Goal: Transaction & Acquisition: Purchase product/service

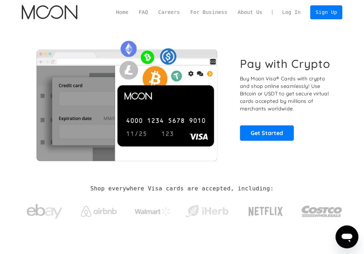
click at [298, 12] on link "Log In" at bounding box center [291, 13] width 29 height 14
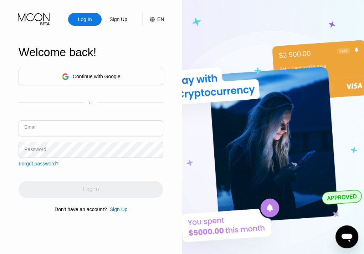
click at [89, 128] on input "text" at bounding box center [91, 128] width 145 height 16
type input "[PERSON_NAME][EMAIL_ADDRESS][DOMAIN_NAME]"
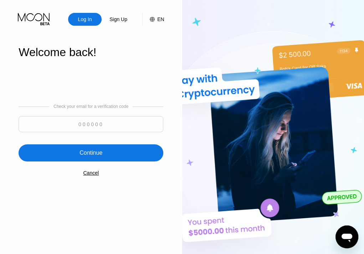
click at [89, 127] on input at bounding box center [91, 124] width 145 height 16
type input "0"
type input "946709"
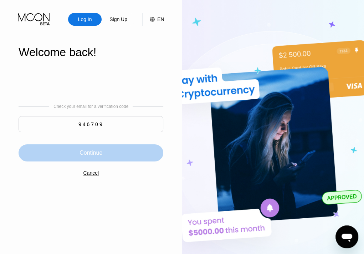
click at [111, 153] on div "Continue" at bounding box center [91, 152] width 145 height 17
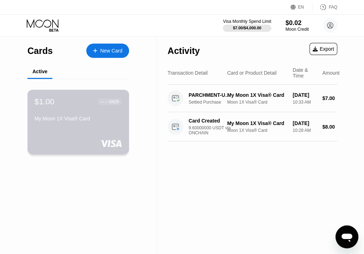
click at [81, 102] on div "$1.00 ● ● ● ● 6429" at bounding box center [78, 101] width 87 height 9
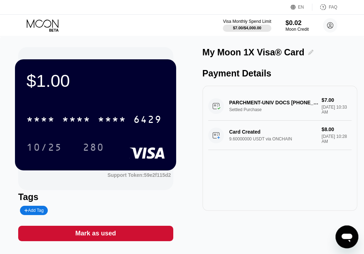
click at [309, 52] on icon at bounding box center [310, 52] width 5 height 5
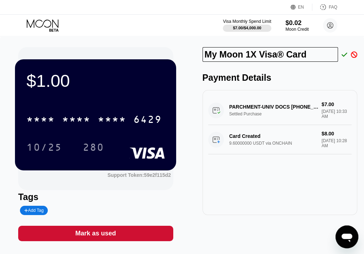
click at [346, 52] on icon at bounding box center [345, 54] width 6 height 6
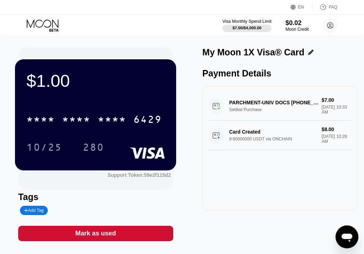
click at [257, 24] on div "Visa Monthly Spend Limit" at bounding box center [247, 21] width 49 height 5
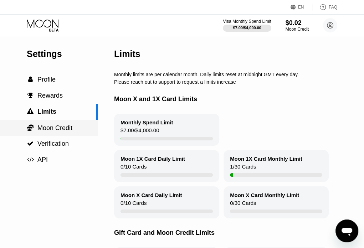
click at [52, 131] on span "Moon Credit" at bounding box center [54, 128] width 35 height 7
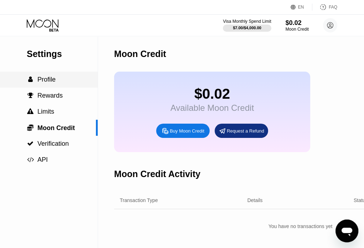
click at [41, 86] on div " Profile" at bounding box center [49, 80] width 98 height 16
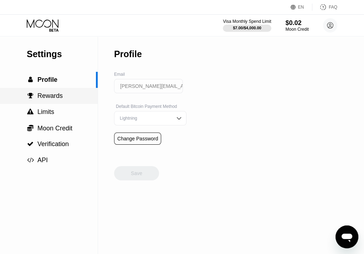
click at [54, 93] on span "Rewards" at bounding box center [49, 95] width 25 height 7
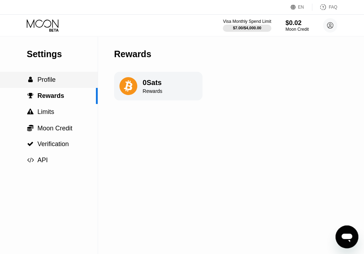
click at [48, 83] on span "Profile" at bounding box center [46, 79] width 18 height 7
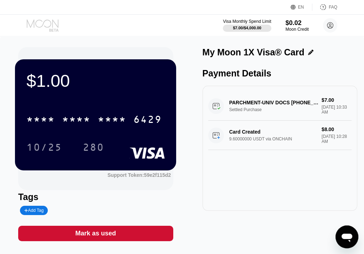
drag, startPoint x: 50, startPoint y: 26, endPoint x: 33, endPoint y: 23, distance: 16.7
click at [33, 23] on icon at bounding box center [43, 25] width 33 height 12
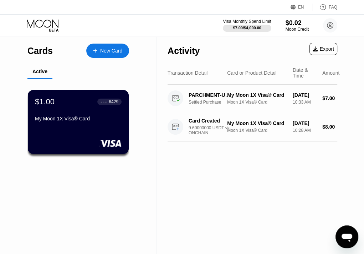
click at [44, 77] on div "Active" at bounding box center [39, 72] width 25 height 14
click at [99, 51] on div at bounding box center [98, 51] width 3 height 6
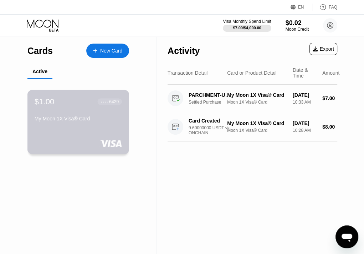
click at [104, 121] on div "My Moon 1X Visa® Card" at bounding box center [78, 119] width 87 height 6
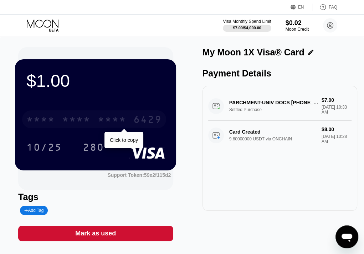
click at [107, 123] on div "* * * *" at bounding box center [112, 120] width 29 height 11
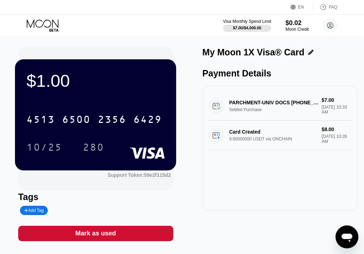
click at [35, 136] on div "4513 6500 2356 6429 10/25 280" at bounding box center [95, 126] width 138 height 42
click at [35, 144] on div "10/25" at bounding box center [44, 147] width 36 height 11
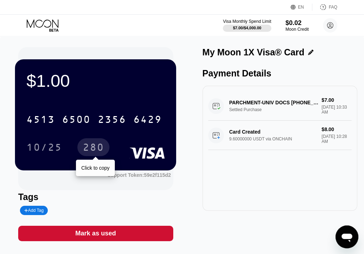
click at [89, 147] on div "280" at bounding box center [93, 147] width 21 height 11
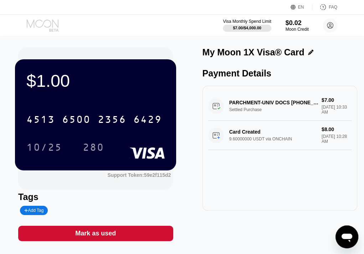
click at [47, 22] on icon at bounding box center [43, 25] width 33 height 12
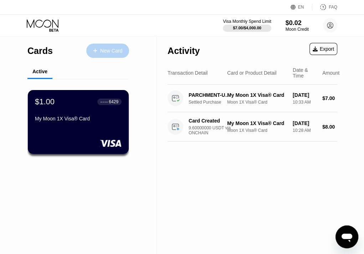
click at [108, 48] on div "New Card" at bounding box center [111, 51] width 22 height 6
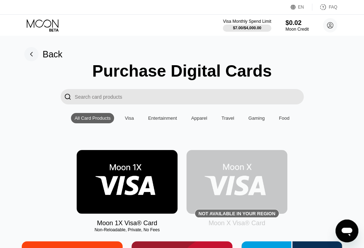
scroll to position [83, 0]
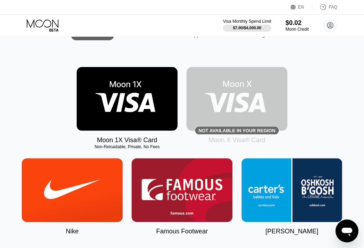
click at [155, 125] on img at bounding box center [127, 99] width 101 height 64
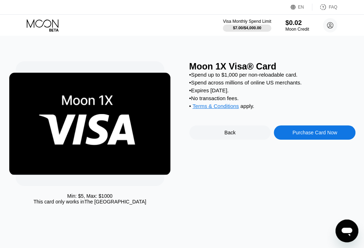
click at [293, 25] on div "$0.02" at bounding box center [298, 22] width 24 height 7
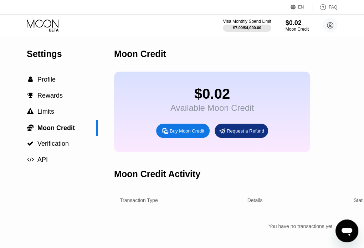
click at [49, 16] on div "Visa Monthly Spend Limit $7.00 / $4,000.00 $0.02 Moon Credit donald.steeve@yaho…" at bounding box center [182, 25] width 364 height 21
click at [47, 21] on icon at bounding box center [43, 25] width 33 height 12
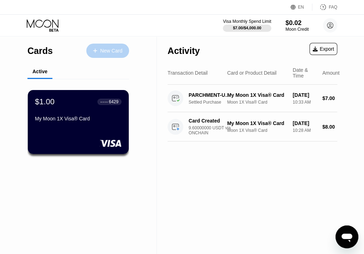
click at [109, 46] on div "New Card" at bounding box center [107, 51] width 43 height 14
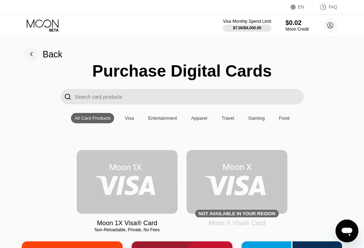
click at [172, 171] on img at bounding box center [127, 182] width 101 height 64
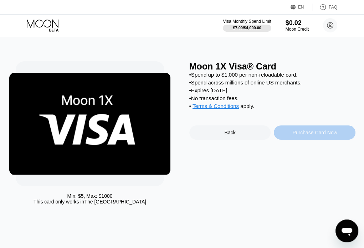
click at [313, 133] on div "Purchase Card Now" at bounding box center [315, 133] width 82 height 14
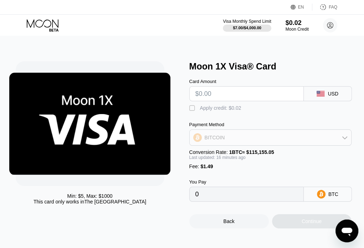
click at [340, 141] on div "BITCOIN" at bounding box center [271, 138] width 162 height 14
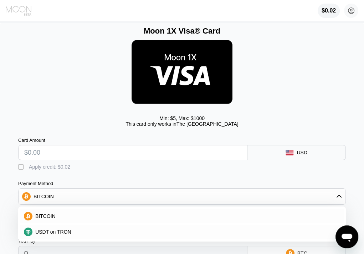
click at [25, 7] on icon at bounding box center [19, 10] width 27 height 11
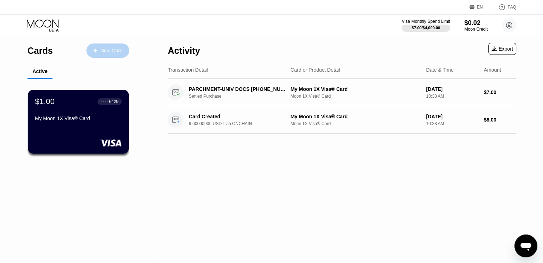
click at [111, 52] on div "New Card" at bounding box center [111, 51] width 22 height 6
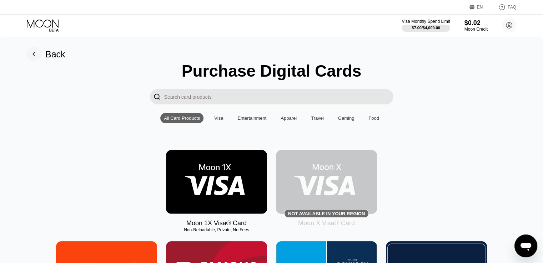
click at [234, 183] on img at bounding box center [216, 182] width 101 height 64
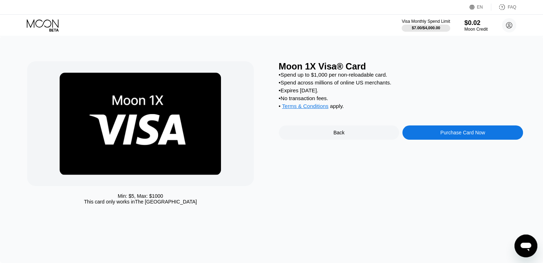
click at [41, 22] on icon at bounding box center [43, 25] width 33 height 12
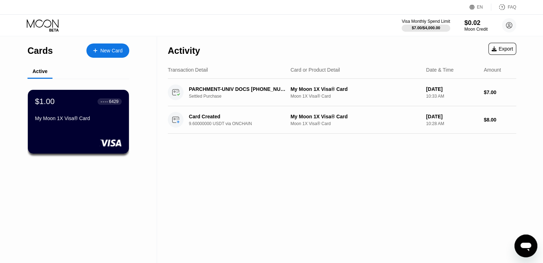
click at [41, 22] on icon at bounding box center [43, 25] width 33 height 12
click at [106, 49] on div "New Card" at bounding box center [111, 51] width 22 height 6
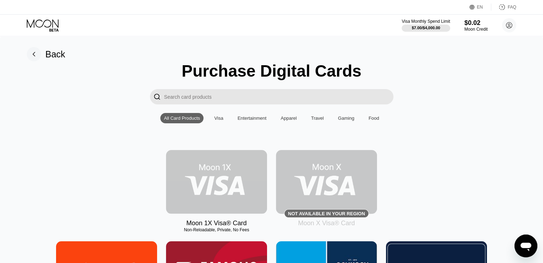
click at [243, 193] on img at bounding box center [216, 182] width 101 height 64
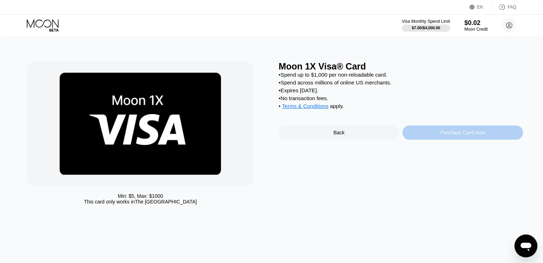
click at [490, 136] on div "Purchase Card Now" at bounding box center [462, 133] width 121 height 14
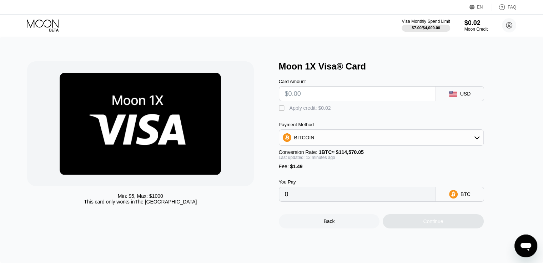
click at [311, 101] on input "text" at bounding box center [357, 94] width 145 height 14
type input "$5"
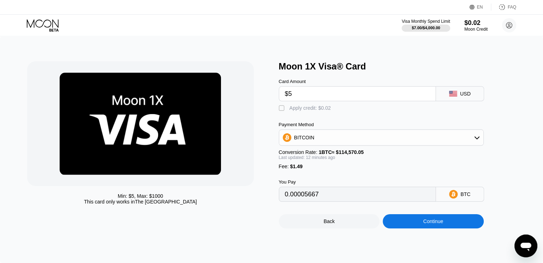
type input "0.00005667"
type input "$5"
click at [316, 145] on div "BITCOIN" at bounding box center [381, 138] width 204 height 14
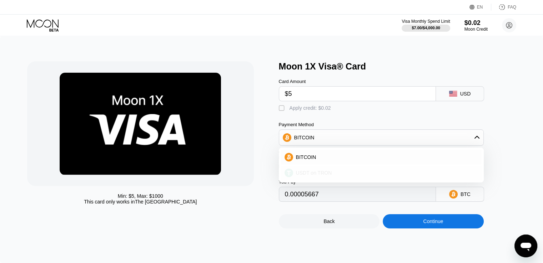
click at [301, 175] on span "USDT on TRON" at bounding box center [314, 173] width 36 height 6
type input "6.56"
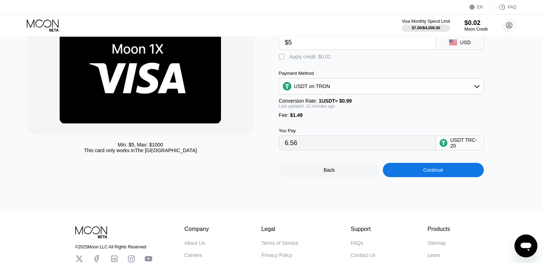
scroll to position [51, 0]
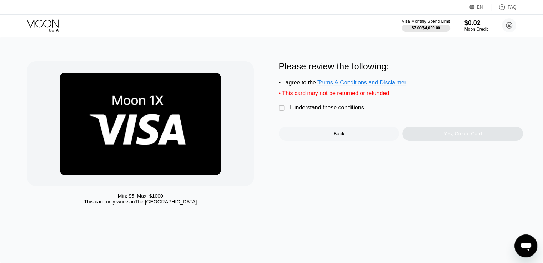
click at [284, 112] on div "" at bounding box center [282, 108] width 7 height 7
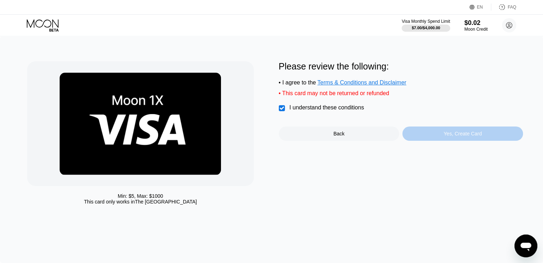
click at [435, 137] on div "Yes, Create Card" at bounding box center [462, 134] width 121 height 14
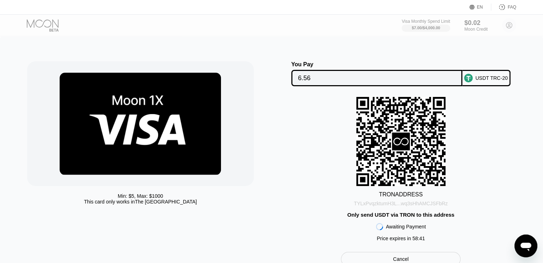
click at [390, 206] on div "TYLxPvqzktumH3L...wq3sHhAMCJSFbRz" at bounding box center [401, 204] width 94 height 6
drag, startPoint x: 390, startPoint y: 206, endPoint x: 464, endPoint y: 60, distance: 163.3
click at [390, 206] on div "TYLxPvqzktumH3L...wq3sHhAMCJSFbRz" at bounding box center [401, 204] width 94 height 6
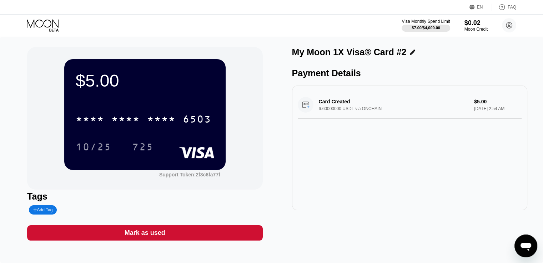
click at [311, 237] on div "My Moon 1X Visa® Card #2 Payment Details Card Created 6.60000000 USDT via ONCHA…" at bounding box center [409, 144] width 235 height 194
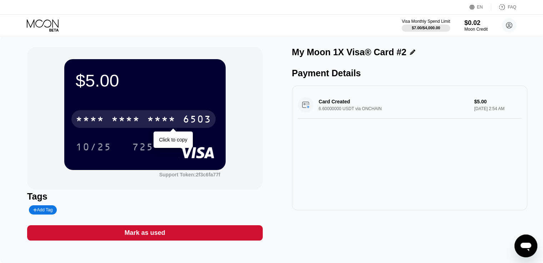
click at [141, 123] on div "* * * * * * * * * * * * 6503" at bounding box center [143, 119] width 144 height 18
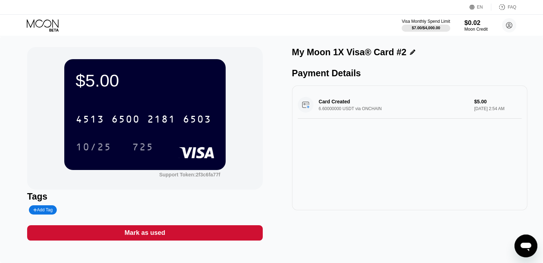
click at [206, 92] on div "$5.00 4513 6500 2181 6503 10/25 725" at bounding box center [144, 114] width 161 height 111
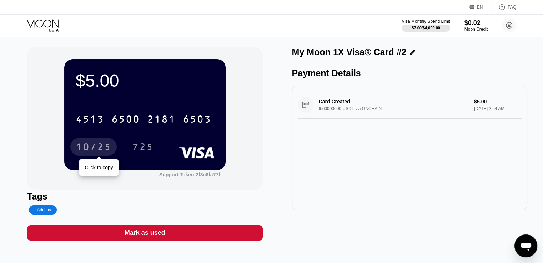
click at [86, 154] on div "10/25" at bounding box center [94, 147] width 36 height 11
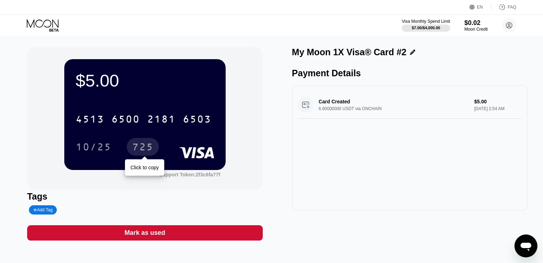
click at [137, 149] on div "725" at bounding box center [142, 147] width 21 height 11
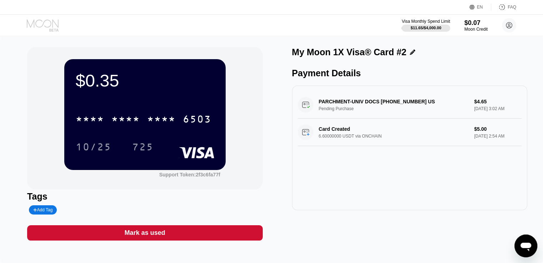
click at [41, 22] on icon at bounding box center [43, 25] width 33 height 12
